Goal: Task Accomplishment & Management: Use online tool/utility

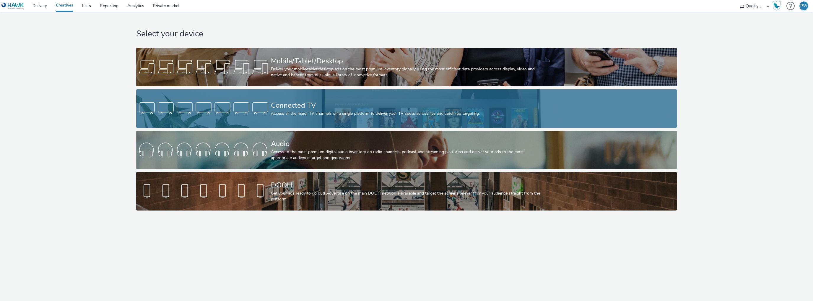
click at [274, 107] on div "Connected TV" at bounding box center [405, 105] width 269 height 10
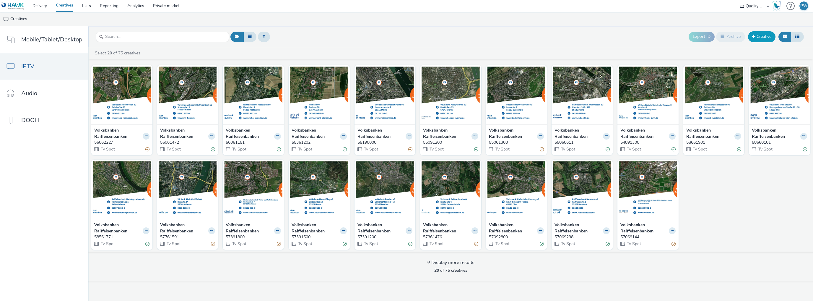
click at [762, 35] on link "Creative" at bounding box center [761, 36] width 27 height 11
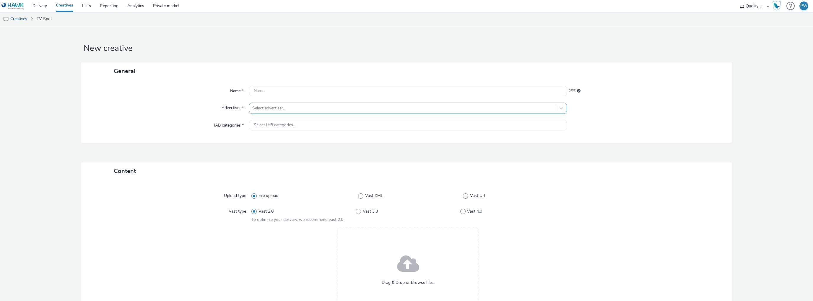
click at [283, 111] on div at bounding box center [402, 108] width 300 height 7
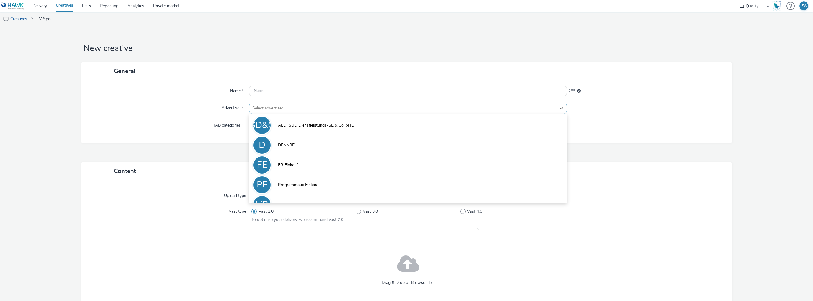
click at [210, 168] on div "Content" at bounding box center [406, 170] width 650 height 17
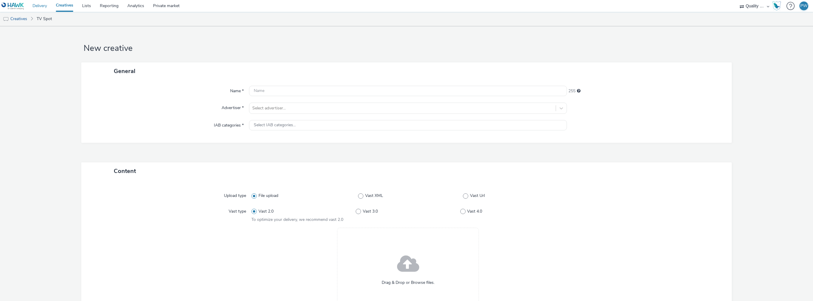
click at [45, 2] on link "Delivery" at bounding box center [39, 6] width 23 height 12
